Goal: Information Seeking & Learning: Learn about a topic

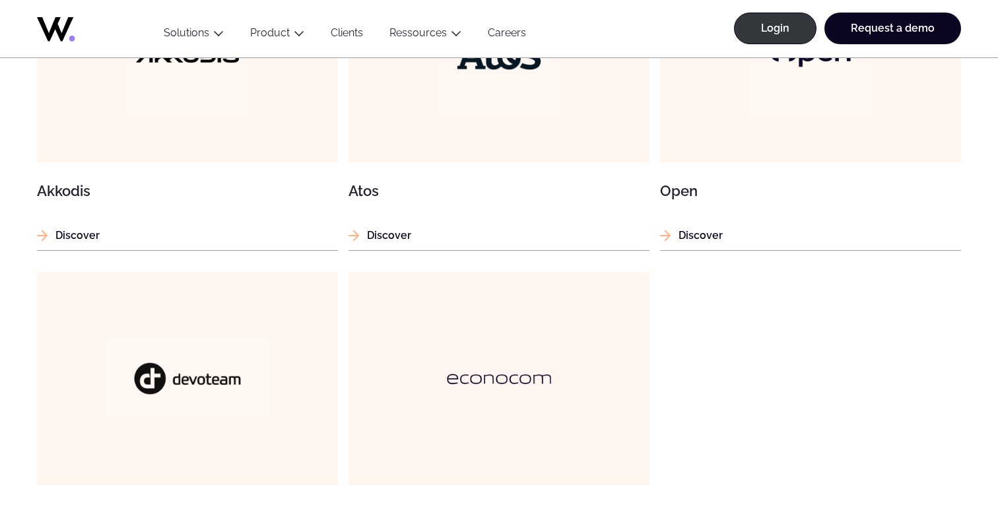
scroll to position [1318, 0]
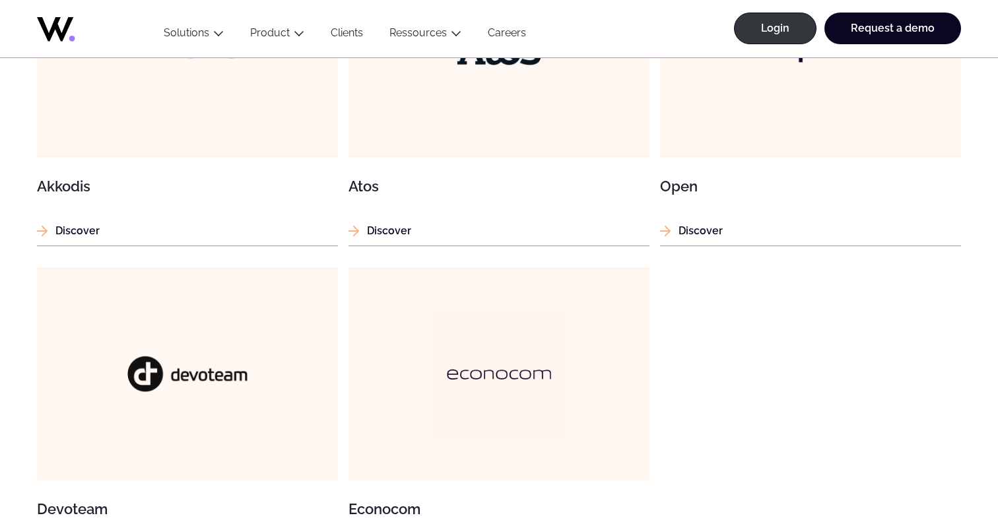
click at [201, 330] on img at bounding box center [186, 373] width 185 height 97
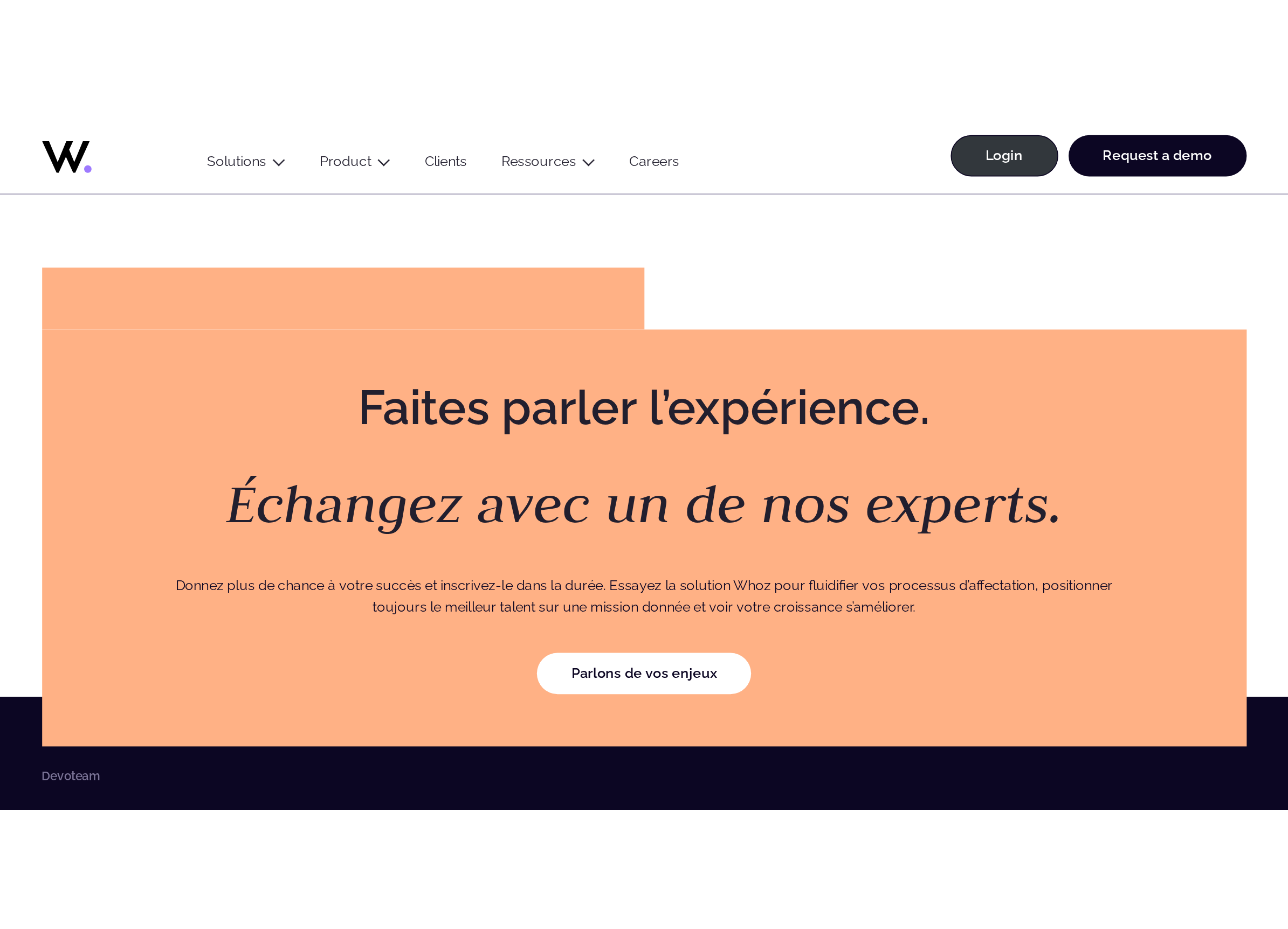
scroll to position [1718, 0]
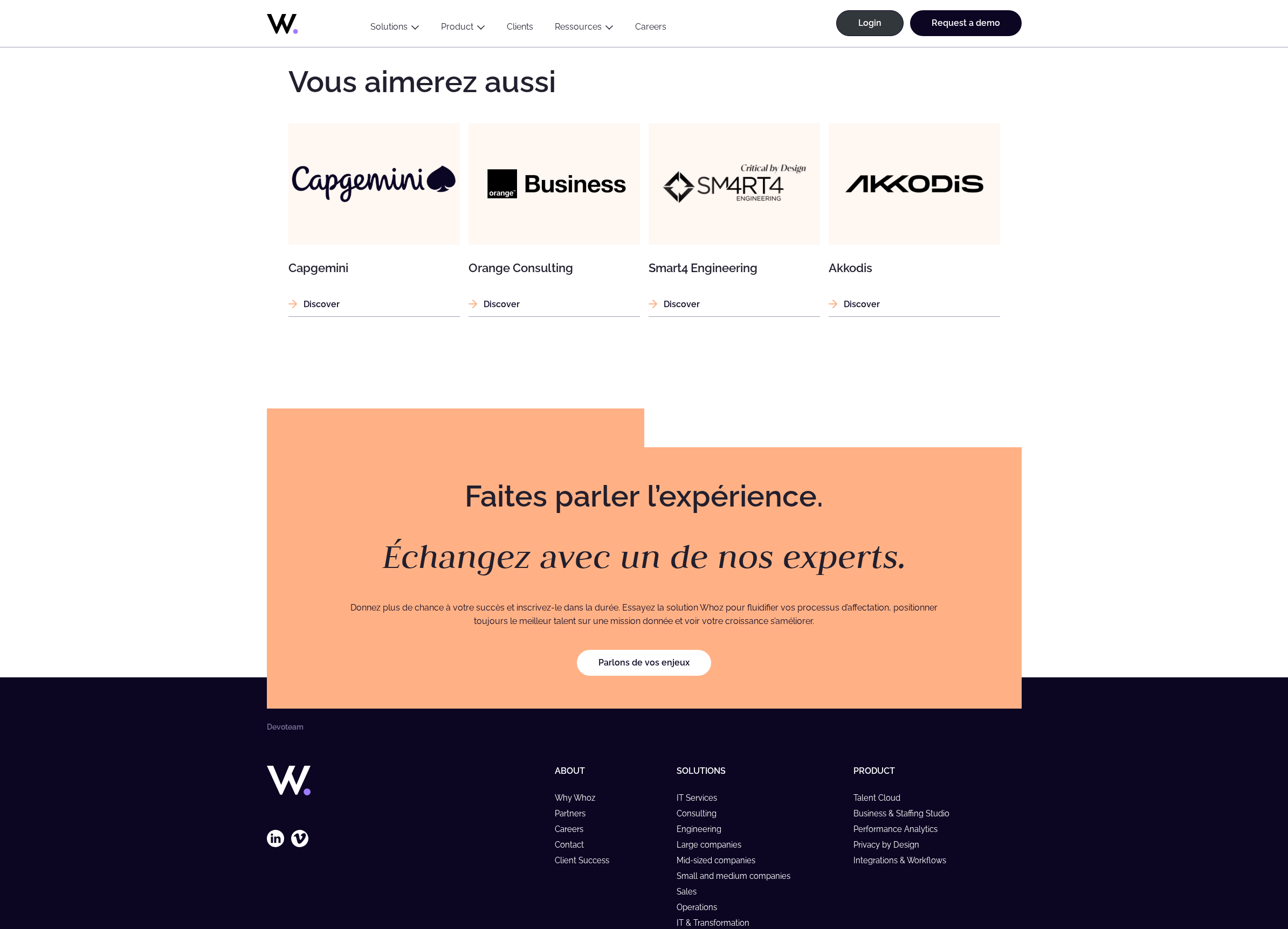
scroll to position [1718, 0]
